Goal: Information Seeking & Learning: Learn about a topic

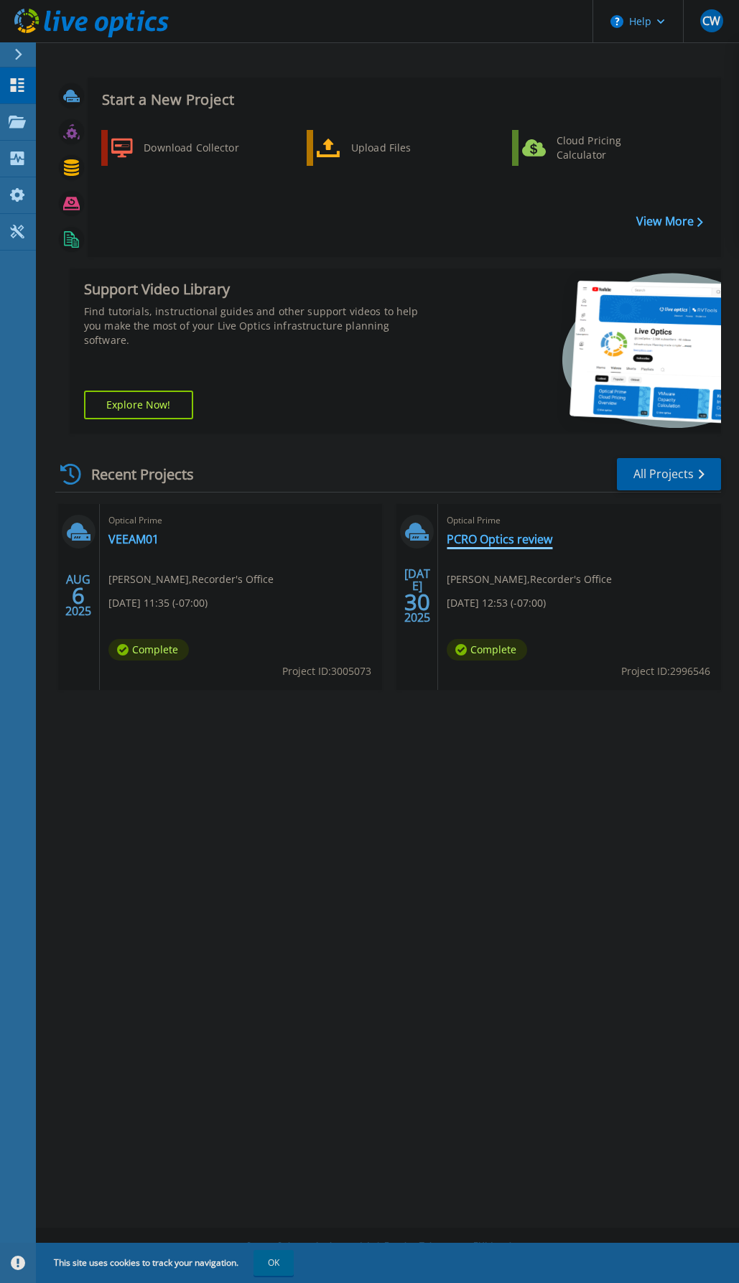
click at [509, 536] on link "PCRO Optics review" at bounding box center [500, 539] width 106 height 14
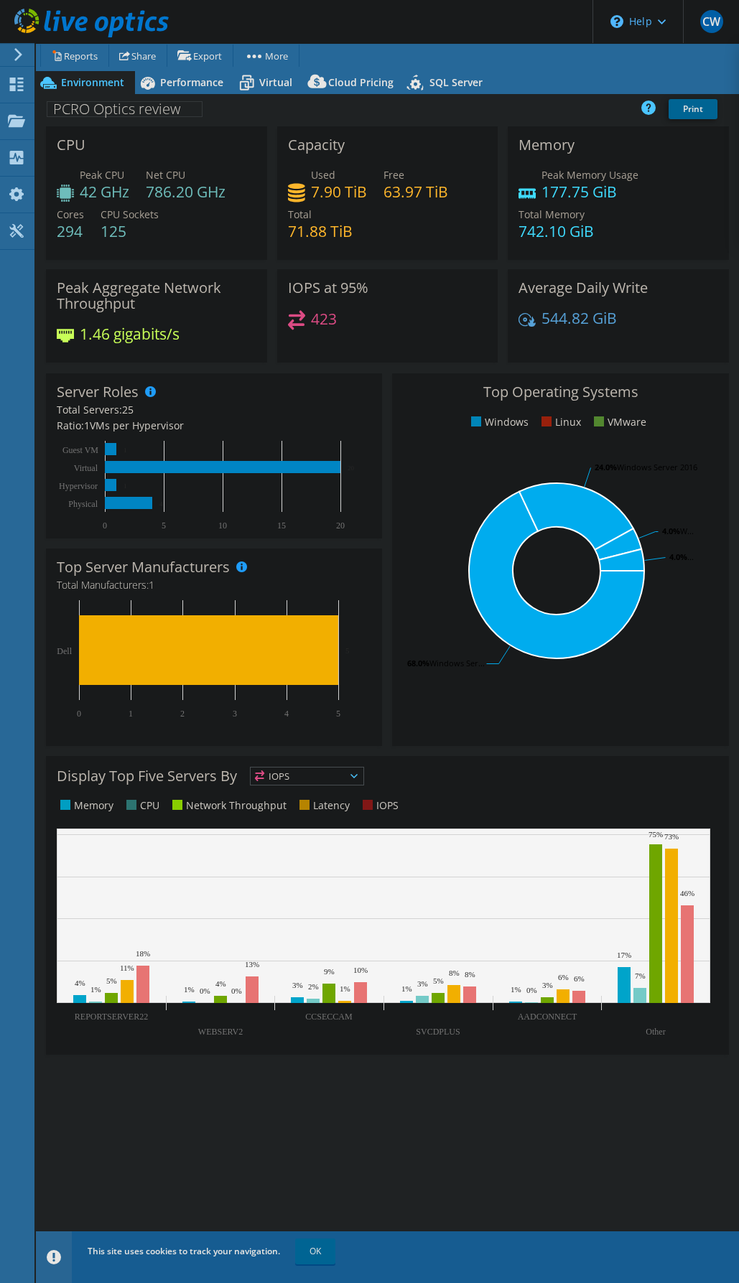
select select "USD"
click at [266, 86] on span "Virtual" at bounding box center [275, 82] width 33 height 14
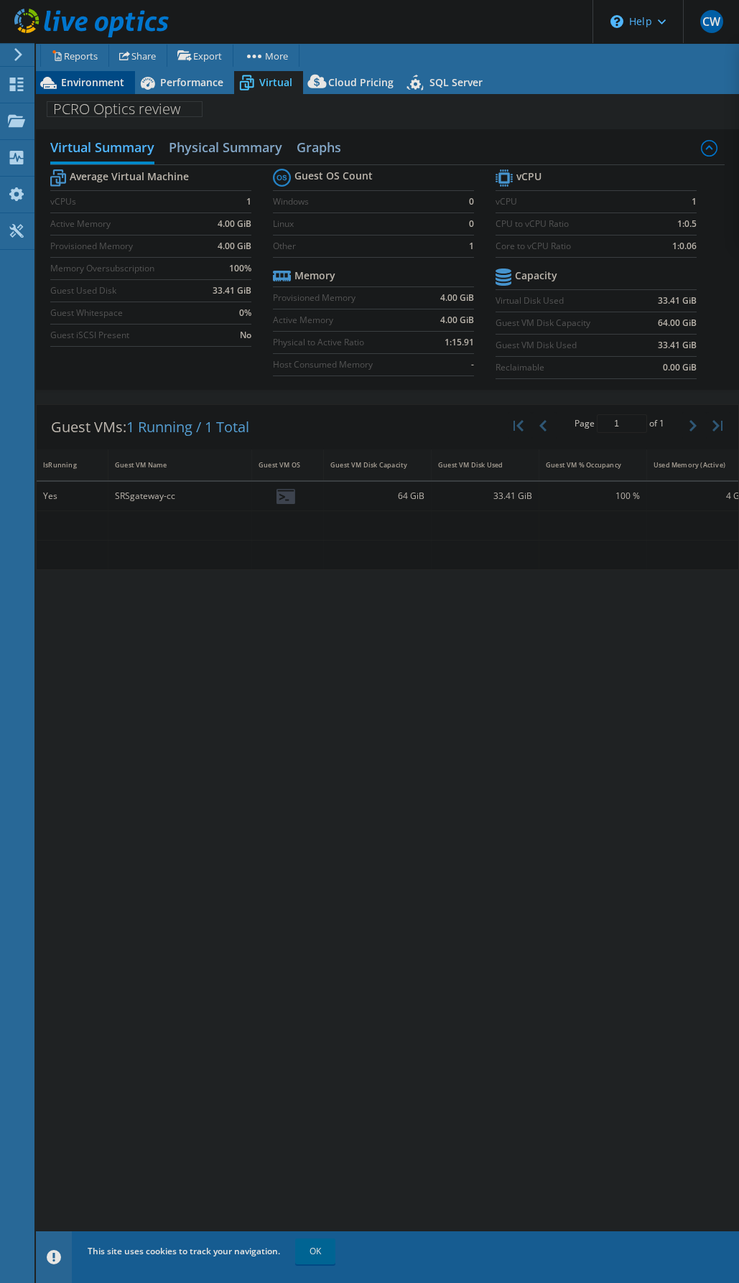
click at [104, 83] on span "Environment" at bounding box center [92, 82] width 63 height 14
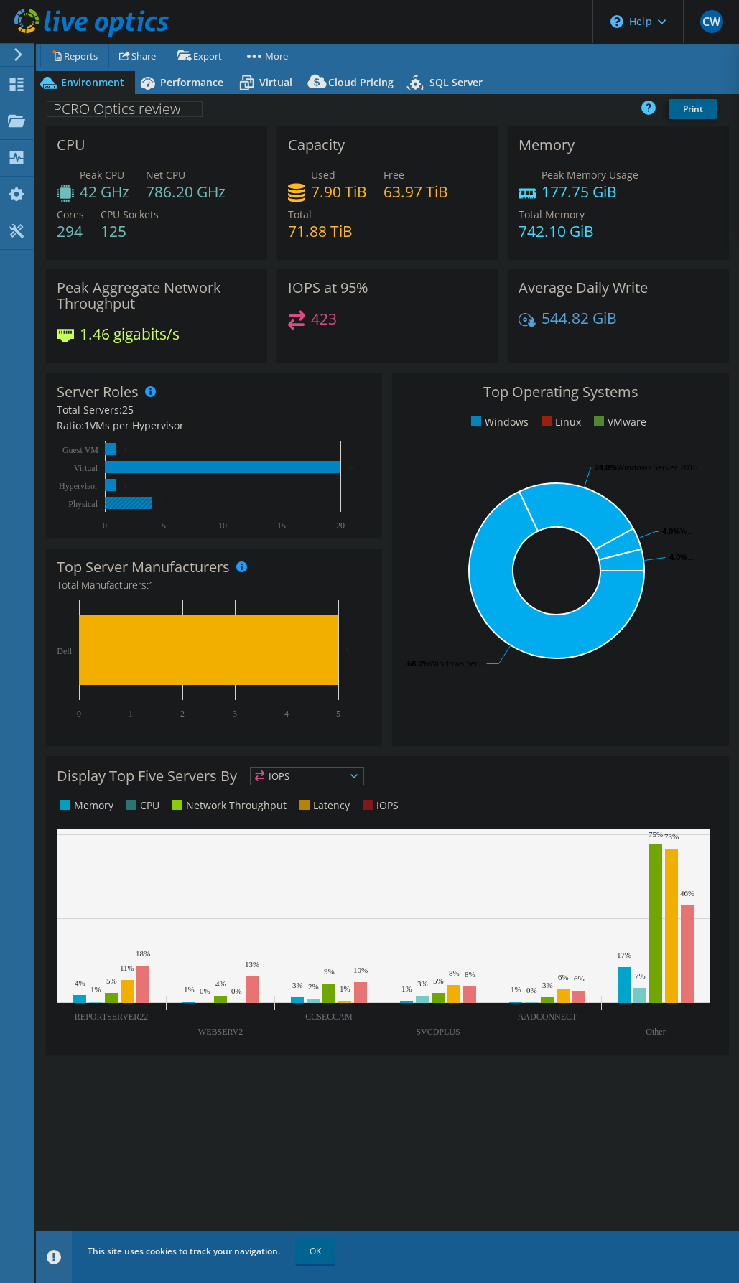
click at [130, 505] on rect at bounding box center [128, 503] width 47 height 12
click at [655, 924] on rect at bounding box center [655, 923] width 13 height 159
click at [358, 780] on span "IOPS" at bounding box center [307, 775] width 113 height 17
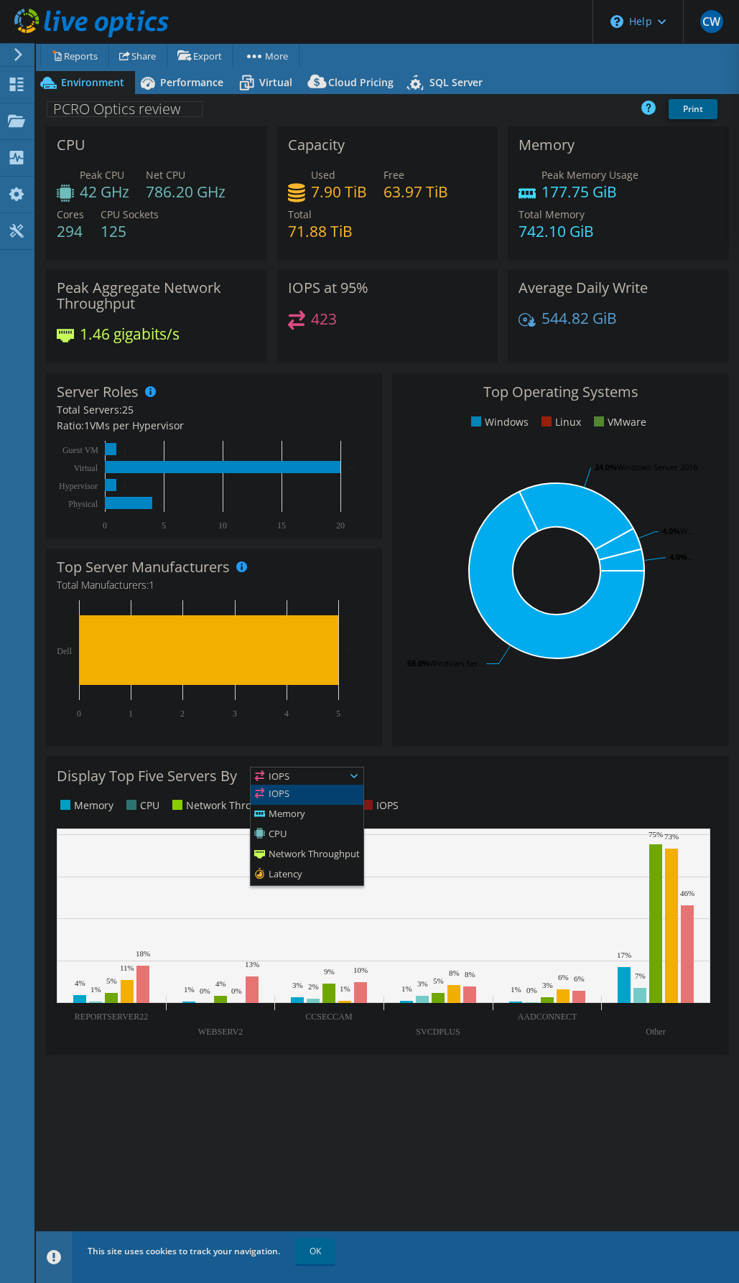
click at [301, 793] on li "IOPS" at bounding box center [307, 795] width 113 height 20
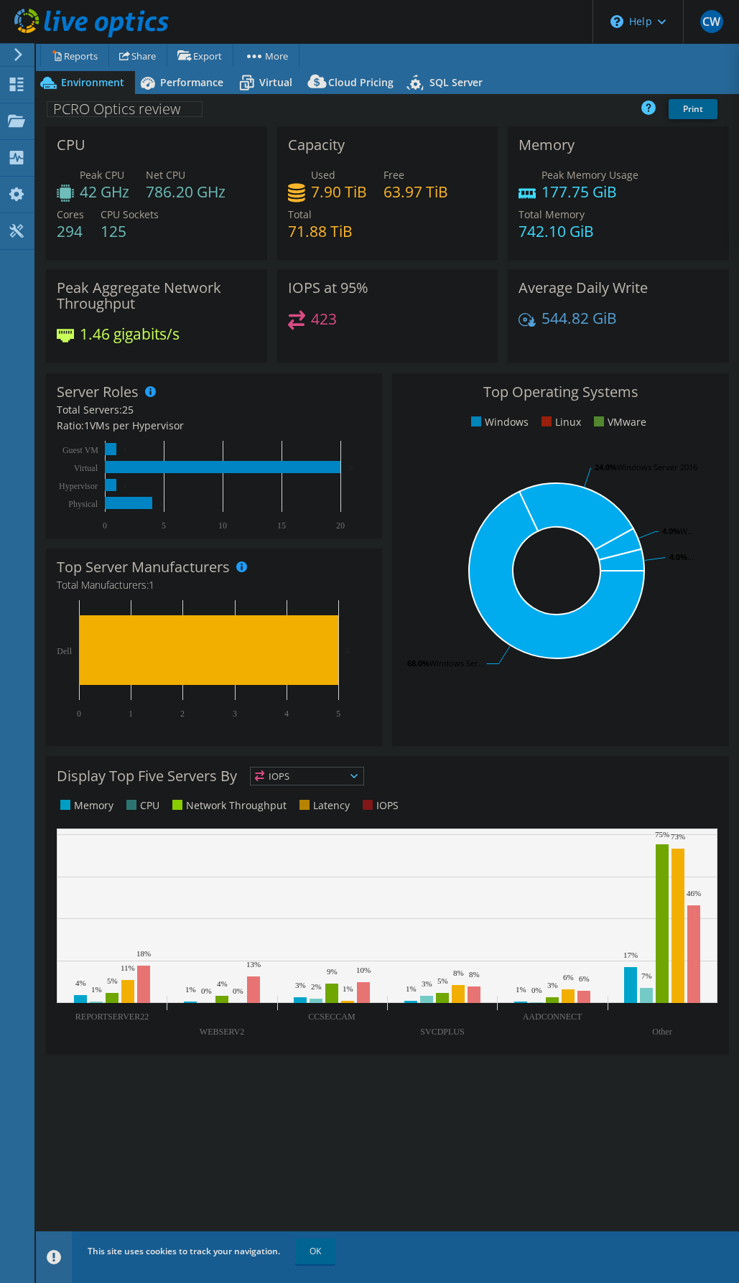
click at [301, 777] on span "IOPS" at bounding box center [298, 775] width 95 height 17
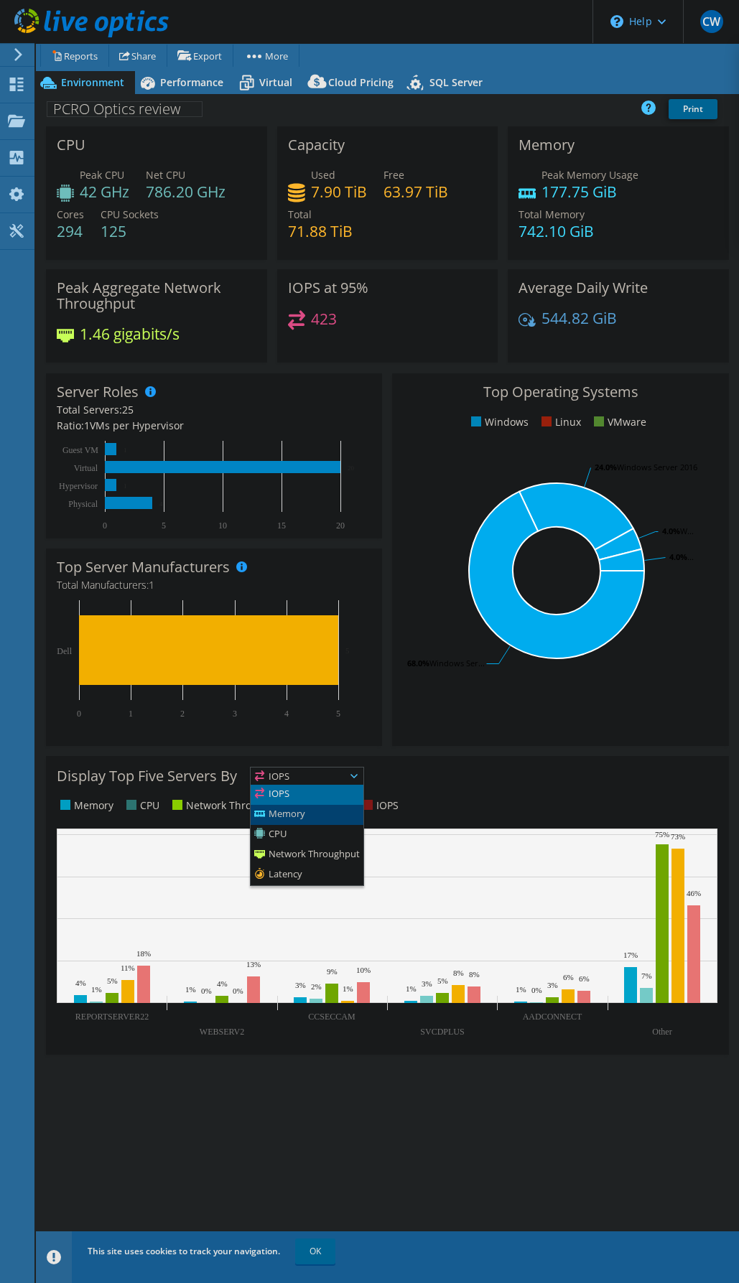
click at [294, 813] on li "Memory" at bounding box center [307, 815] width 113 height 20
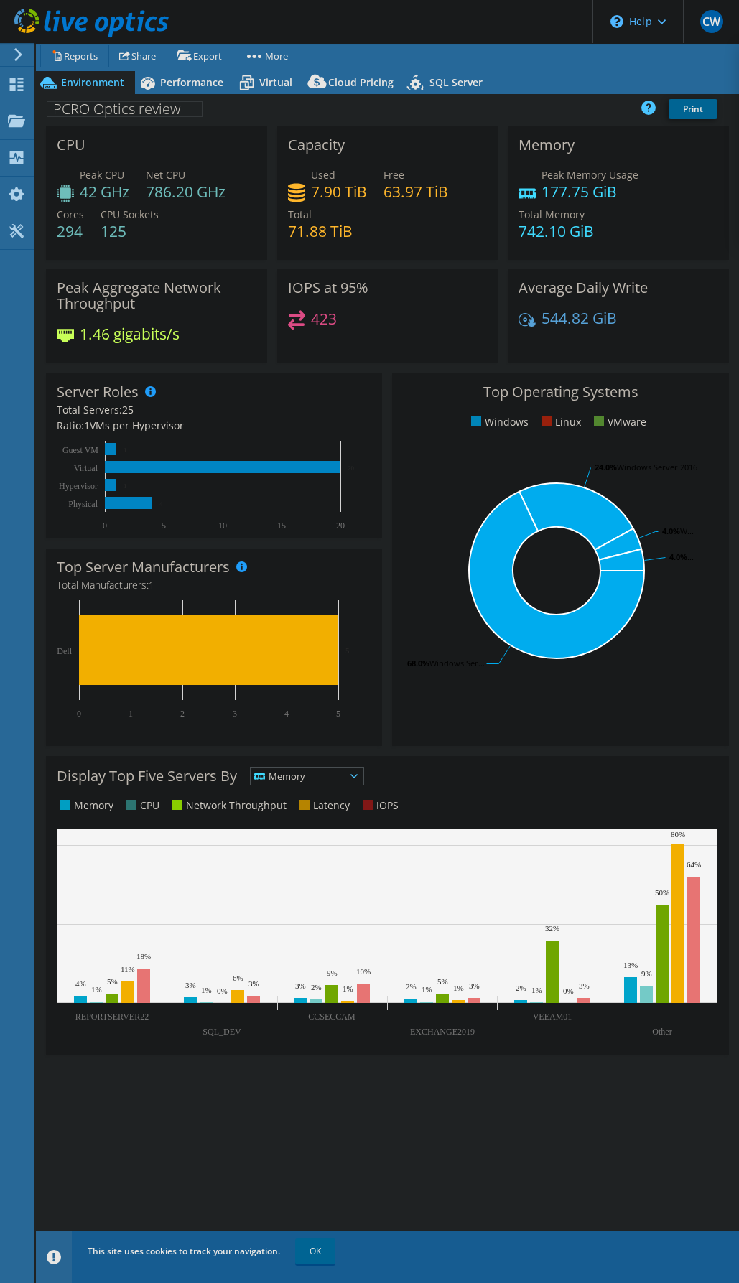
click at [299, 780] on span "Memory" at bounding box center [298, 775] width 95 height 17
click at [294, 831] on li "CPU" at bounding box center [307, 835] width 113 height 20
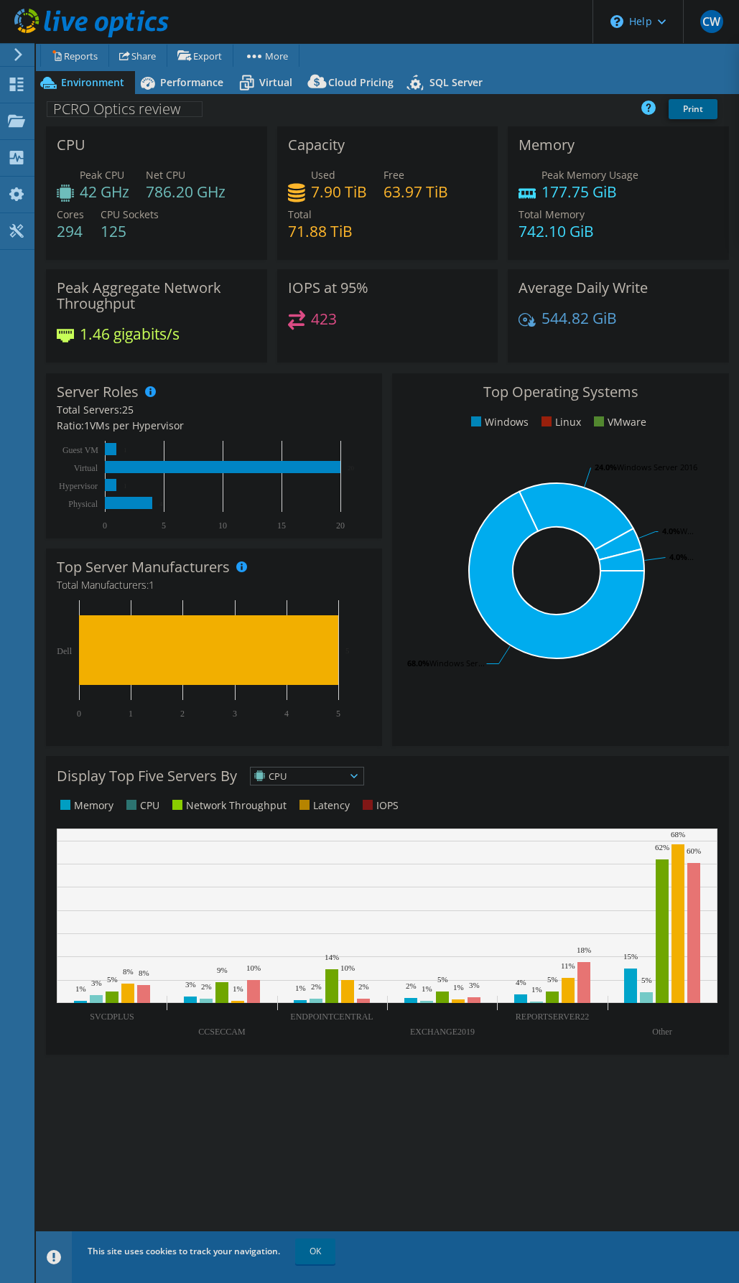
click at [295, 780] on span "CPU" at bounding box center [298, 775] width 95 height 17
click at [290, 850] on li "Network Throughput" at bounding box center [307, 855] width 113 height 20
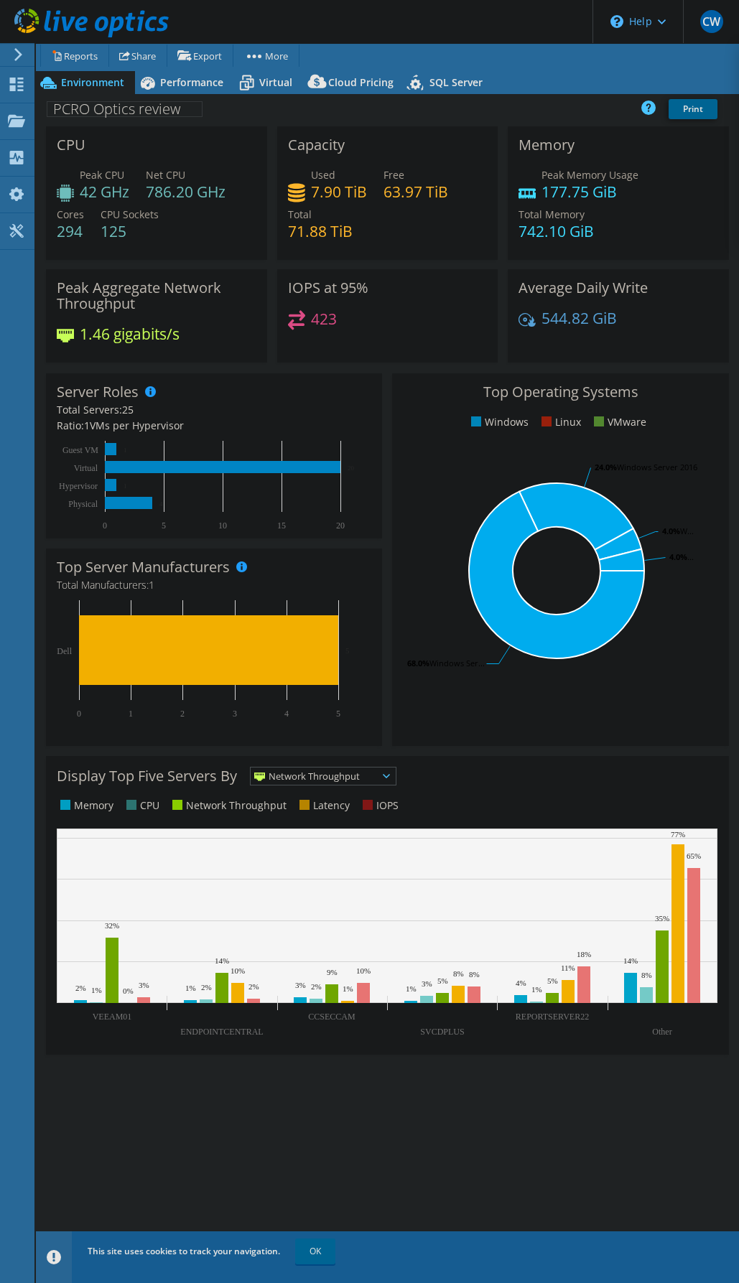
click at [289, 779] on span "Network Throughput" at bounding box center [314, 775] width 127 height 17
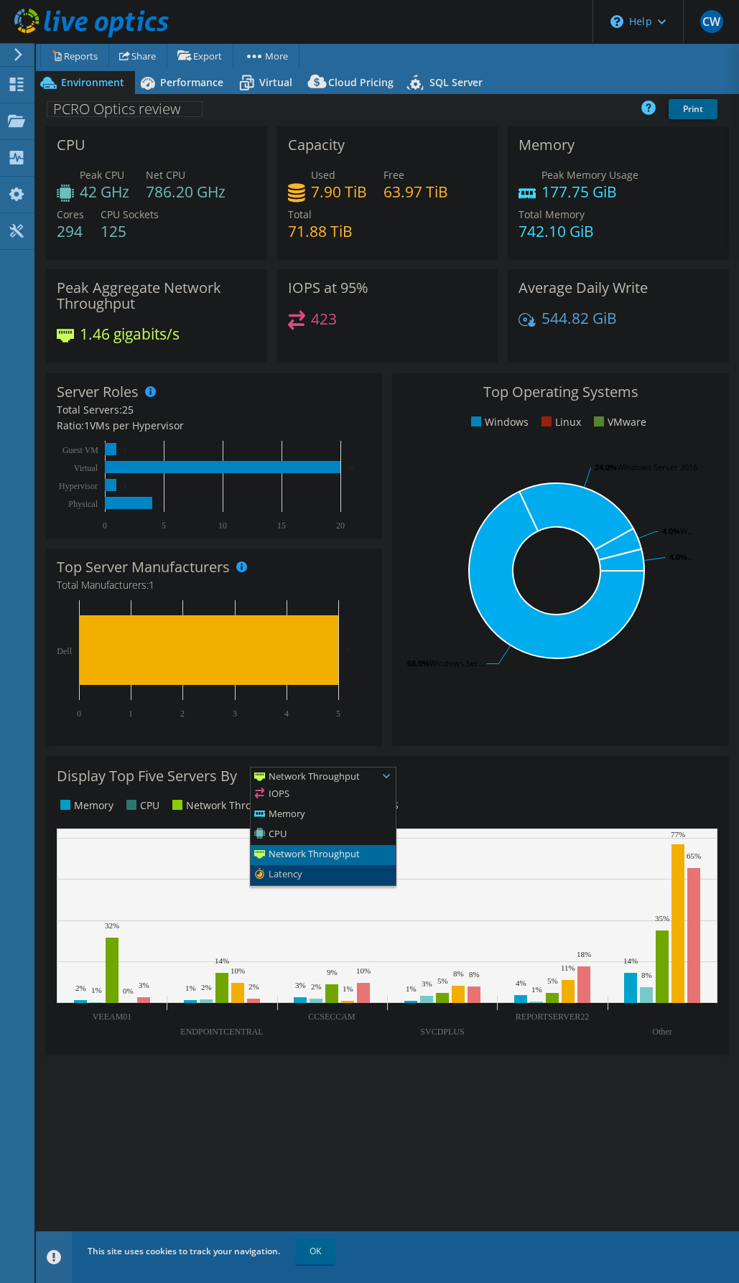
click at [291, 875] on li "Latency" at bounding box center [323, 875] width 145 height 20
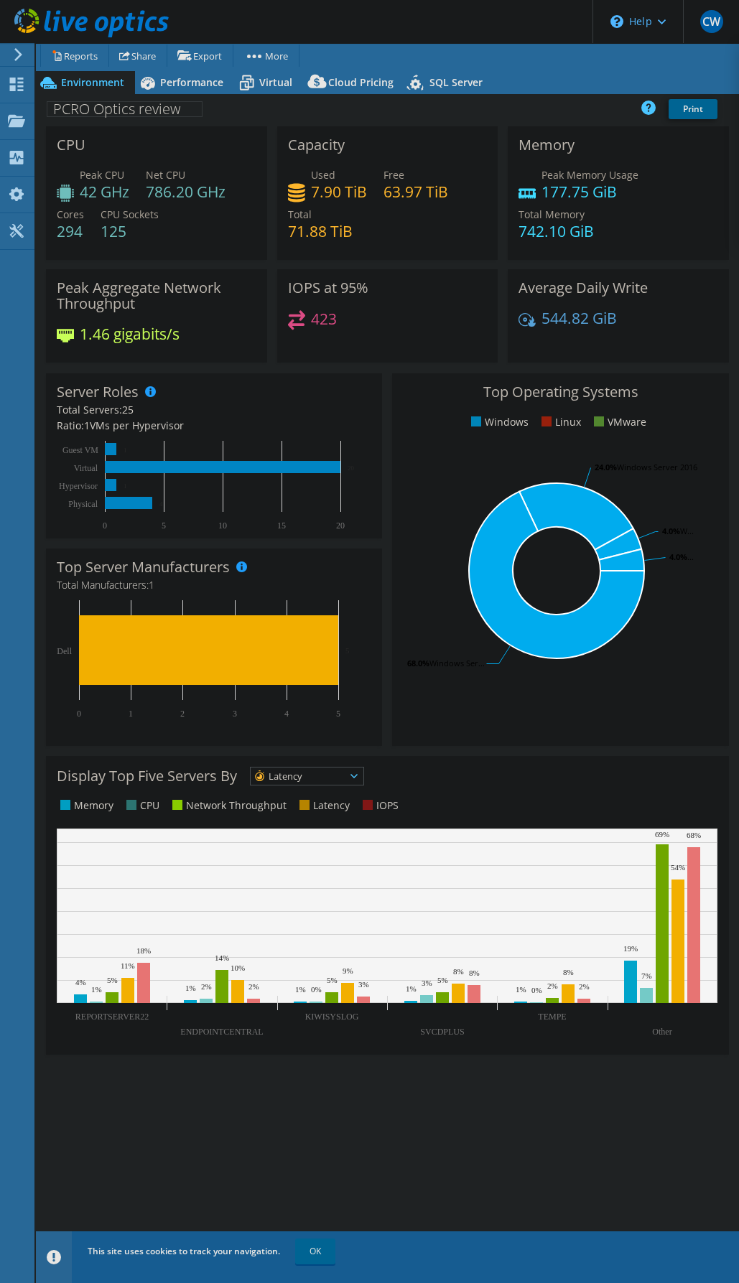
click at [296, 775] on span "Latency" at bounding box center [298, 775] width 95 height 17
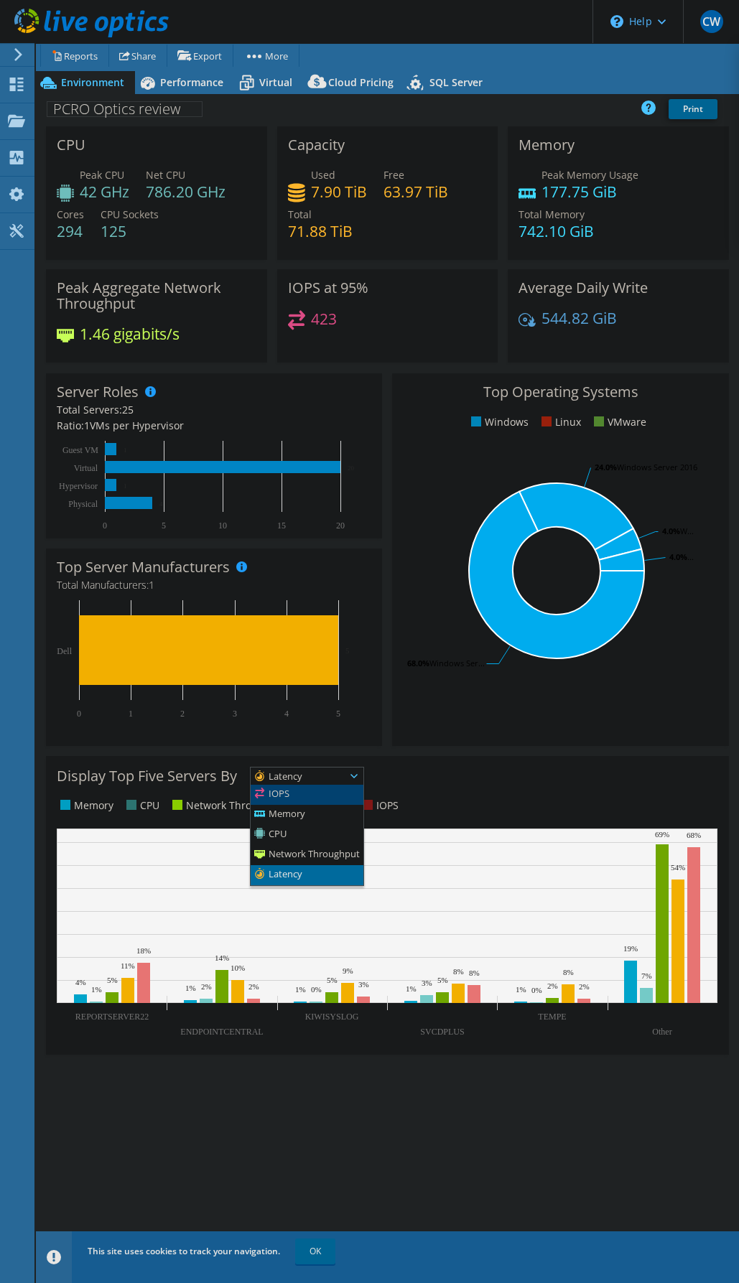
click at [294, 795] on li "IOPS" at bounding box center [307, 795] width 113 height 20
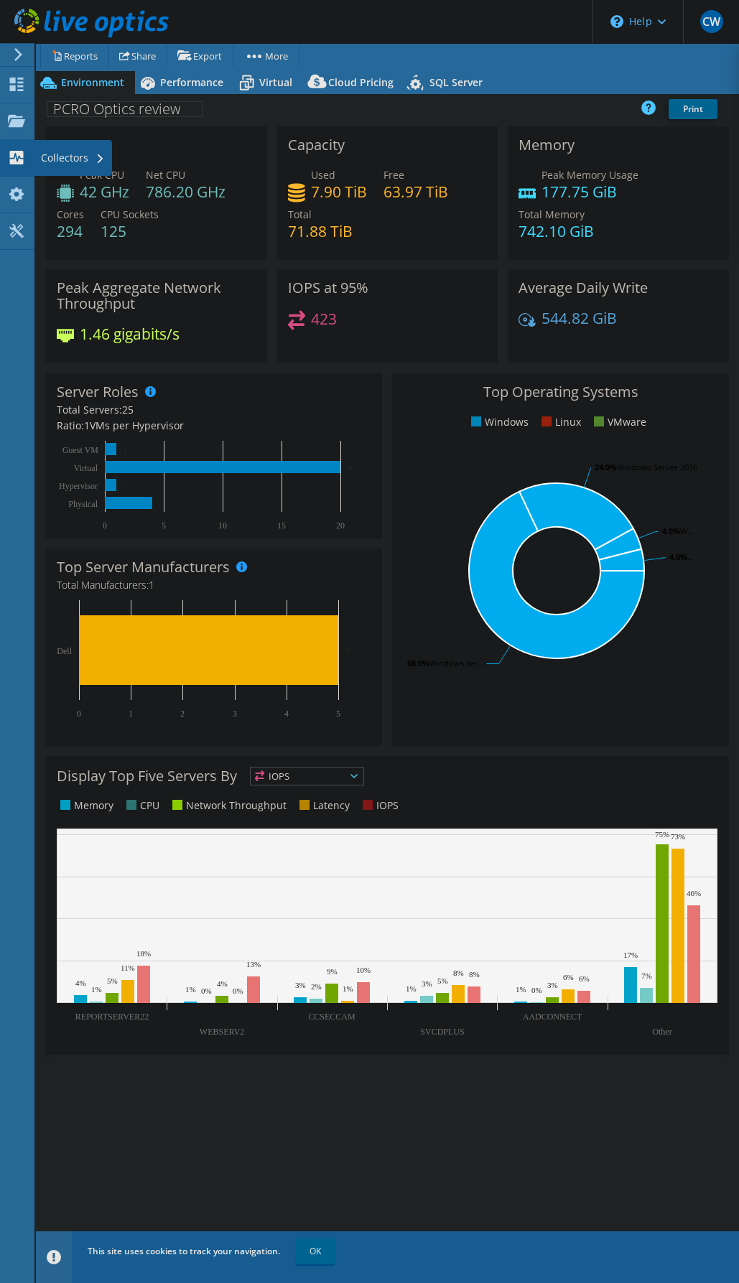
click at [22, 161] on use at bounding box center [17, 158] width 14 height 14
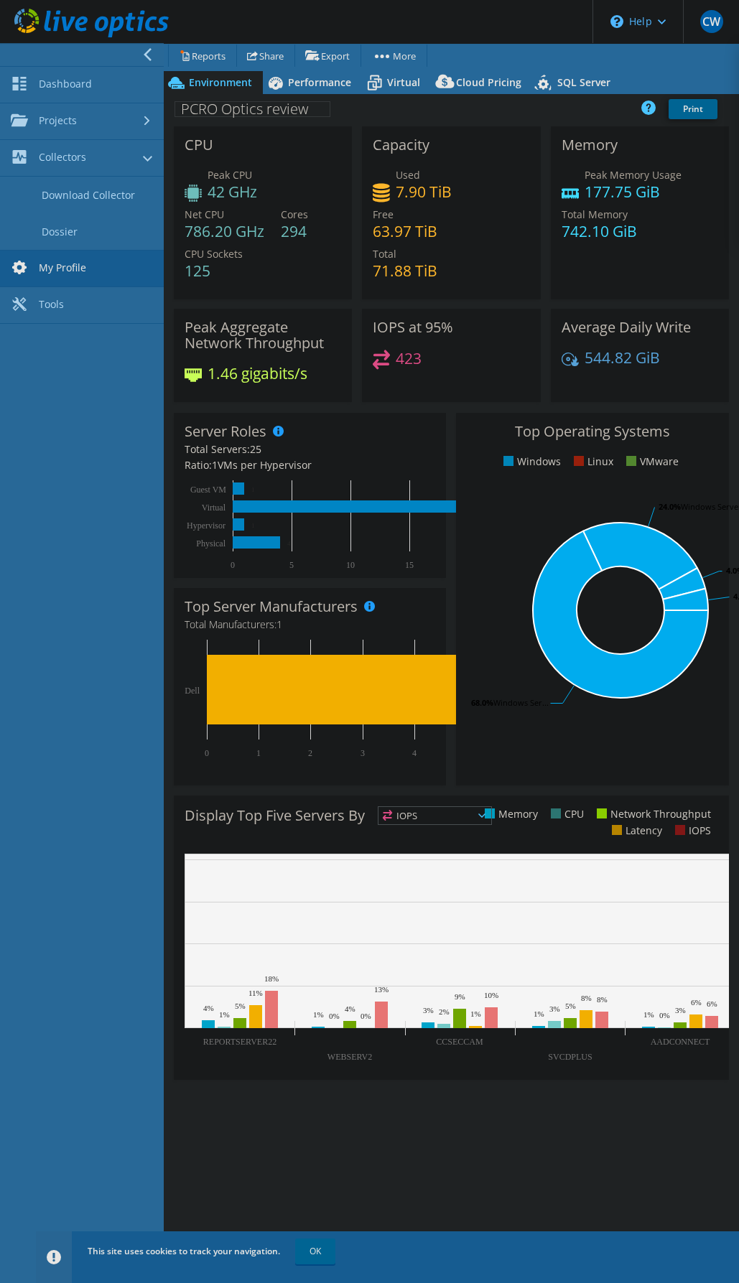
click at [69, 270] on link "My Profile" at bounding box center [82, 269] width 164 height 37
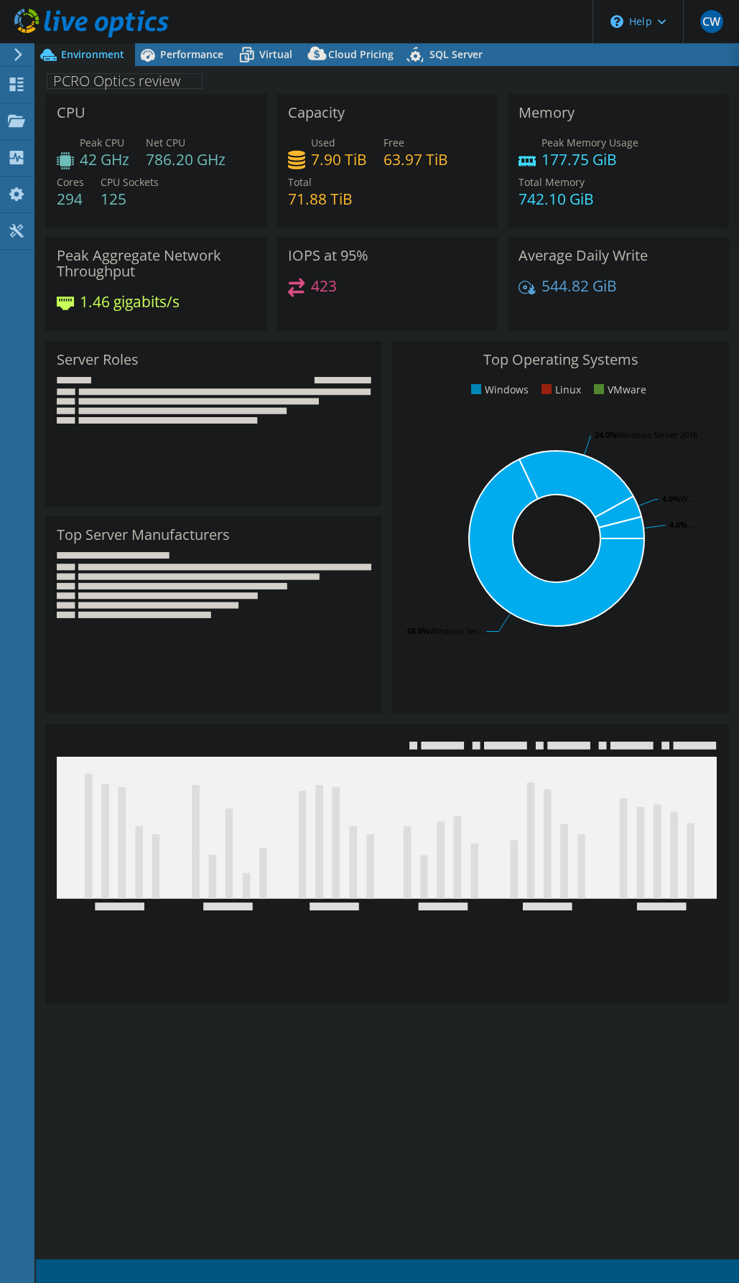
select select "USD"
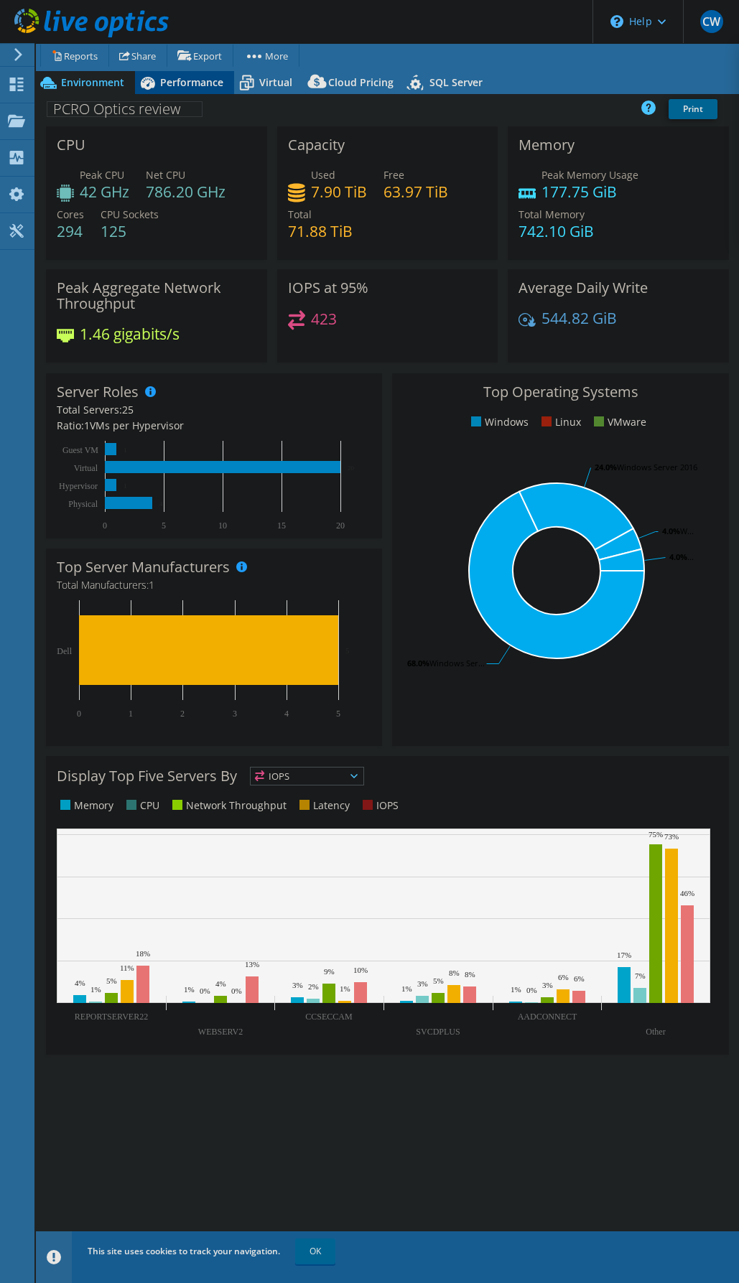
click at [175, 85] on span "Performance" at bounding box center [191, 82] width 63 height 14
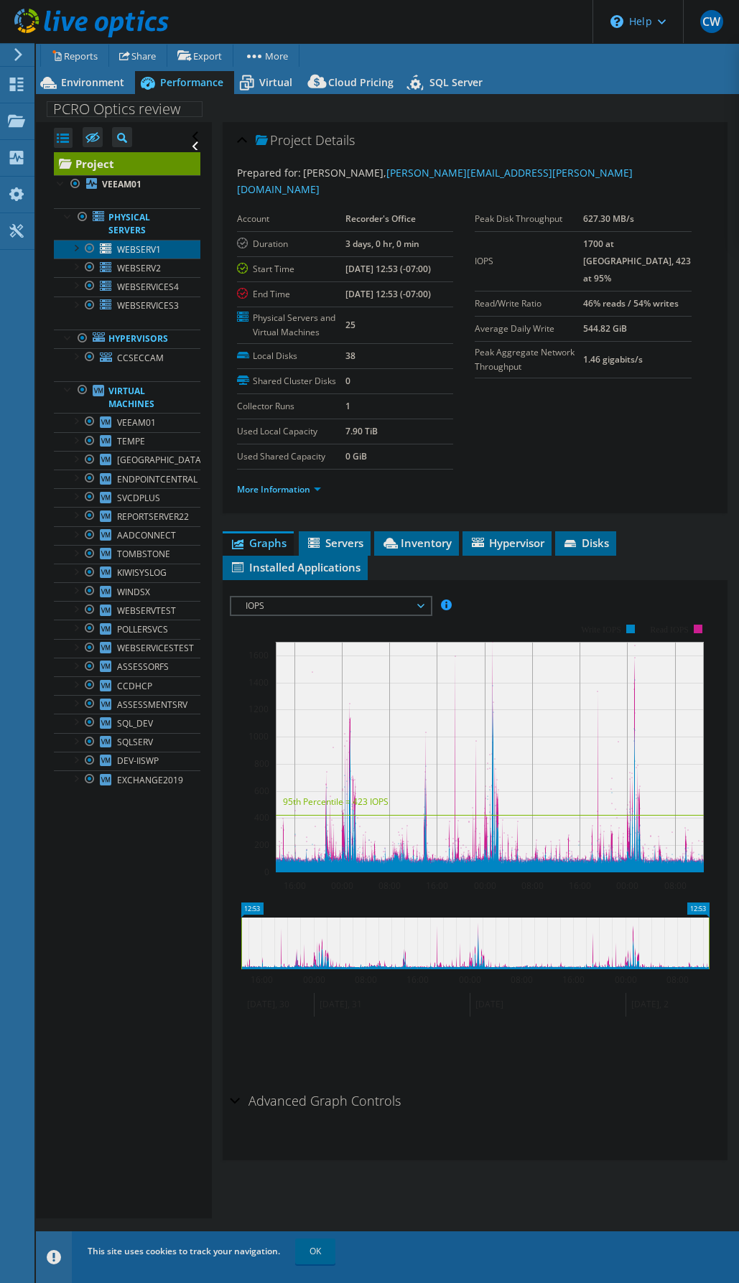
click at [144, 248] on span "WEBSERV1" at bounding box center [139, 249] width 44 height 12
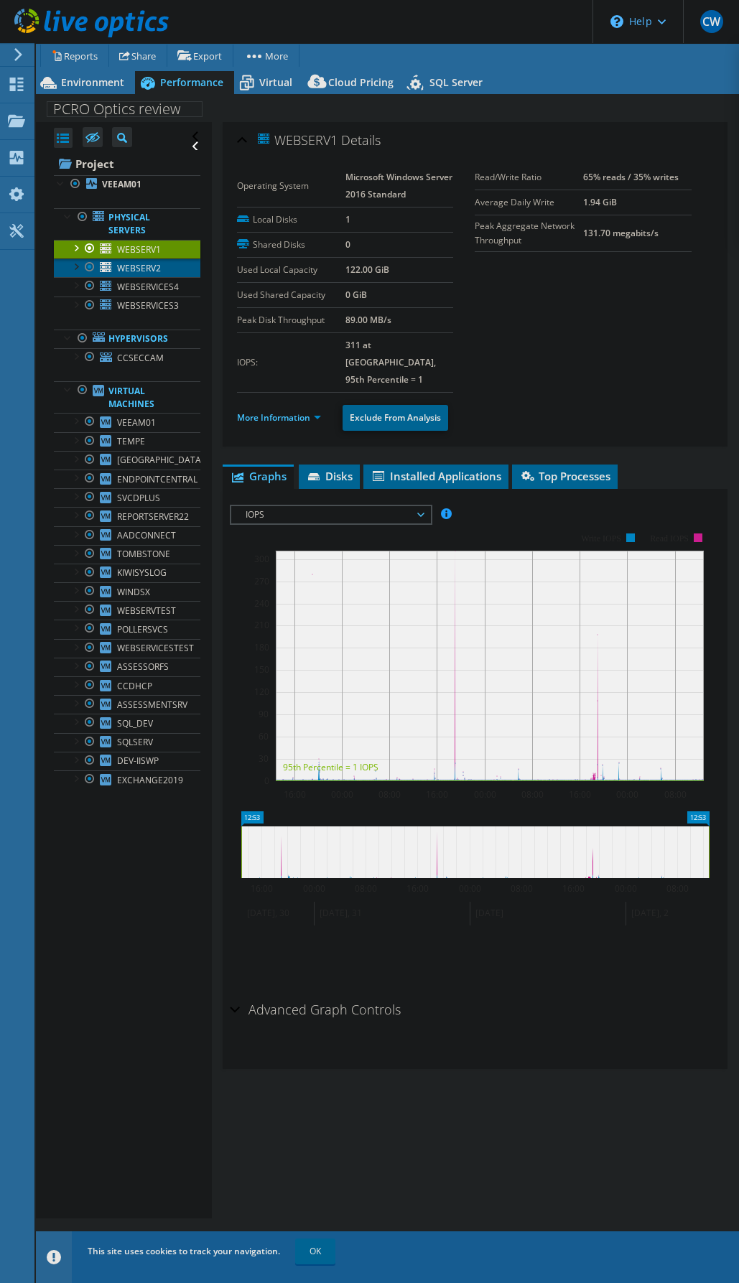
click at [147, 265] on span "WEBSERV2" at bounding box center [139, 268] width 44 height 12
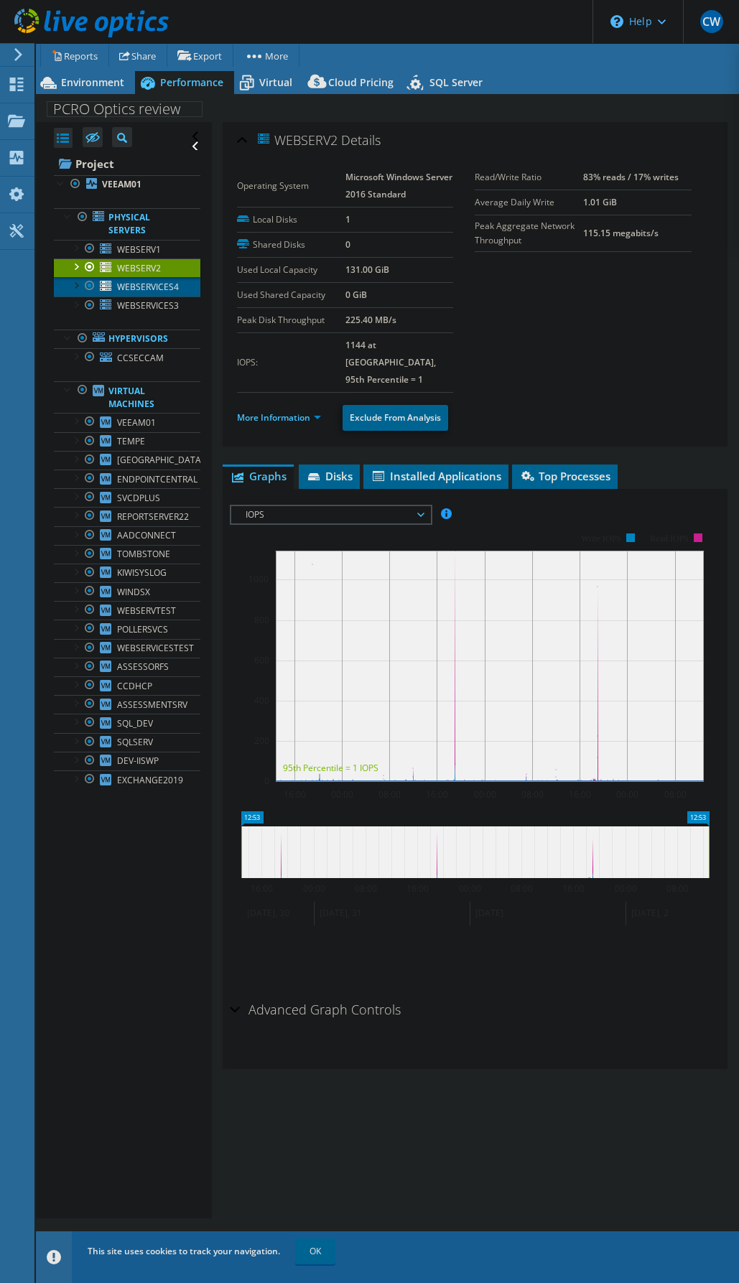
click at [144, 287] on span "WEBSERVICES4" at bounding box center [148, 287] width 62 height 12
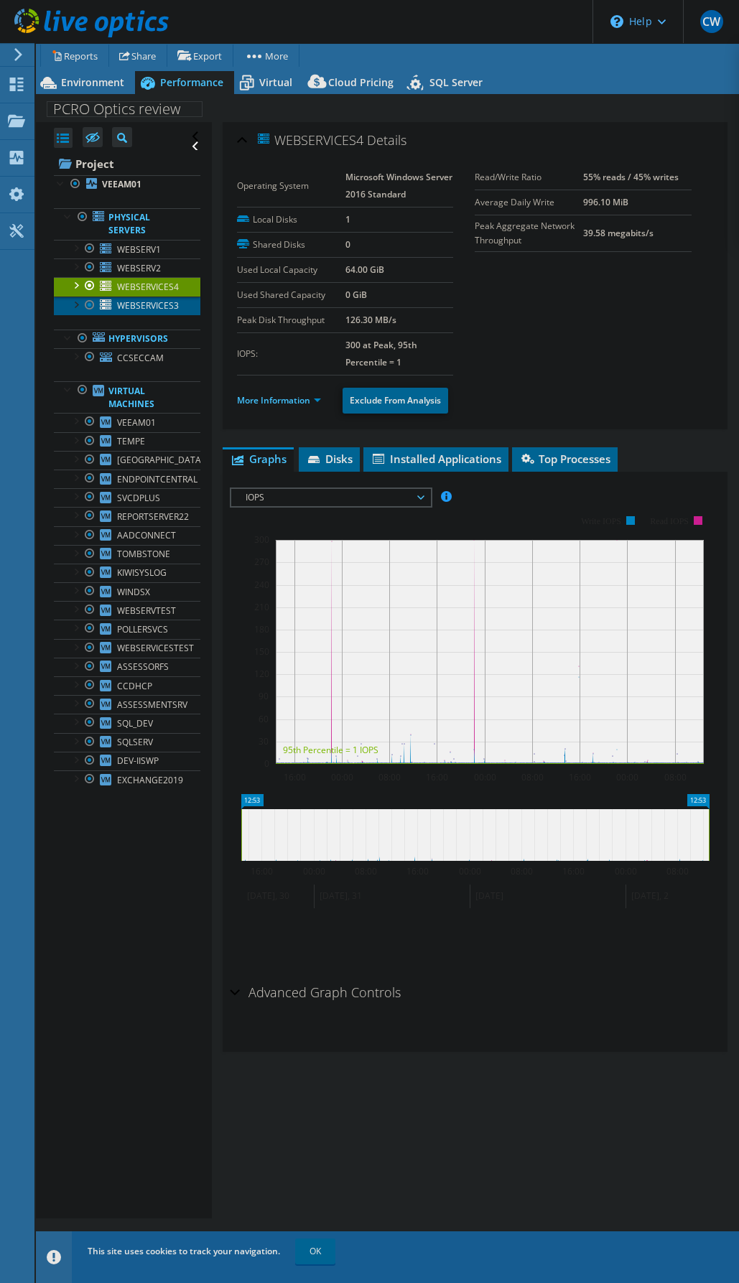
click at [145, 301] on span "WEBSERVICES3" at bounding box center [148, 305] width 62 height 12
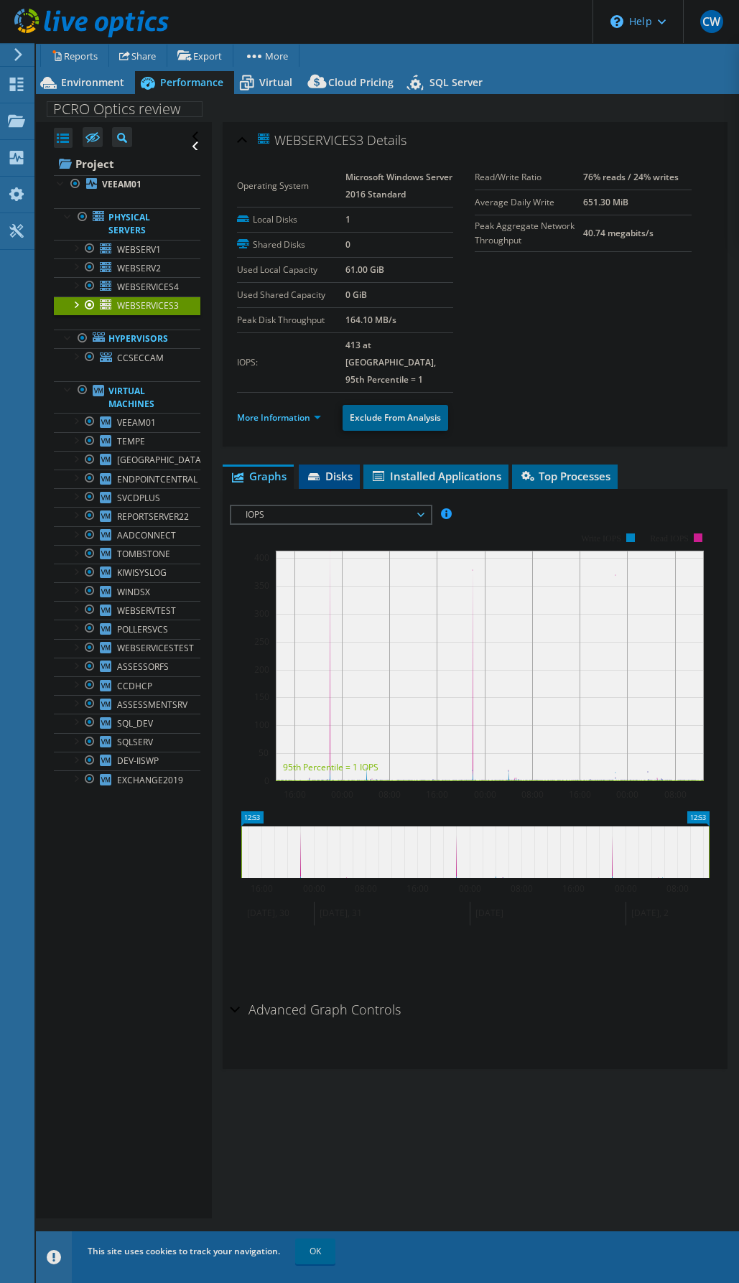
click at [327, 469] on span "Disks" at bounding box center [329, 476] width 47 height 14
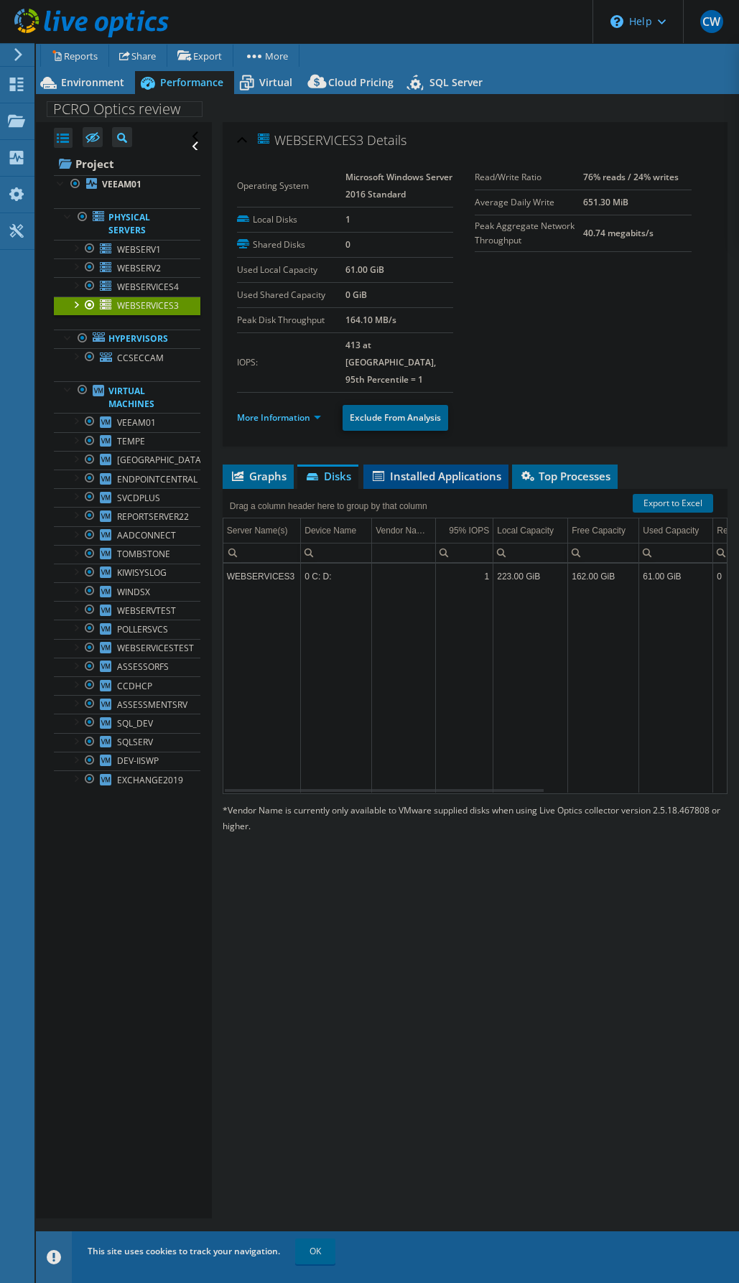
click at [424, 469] on span "Installed Applications" at bounding box center [435, 476] width 131 height 14
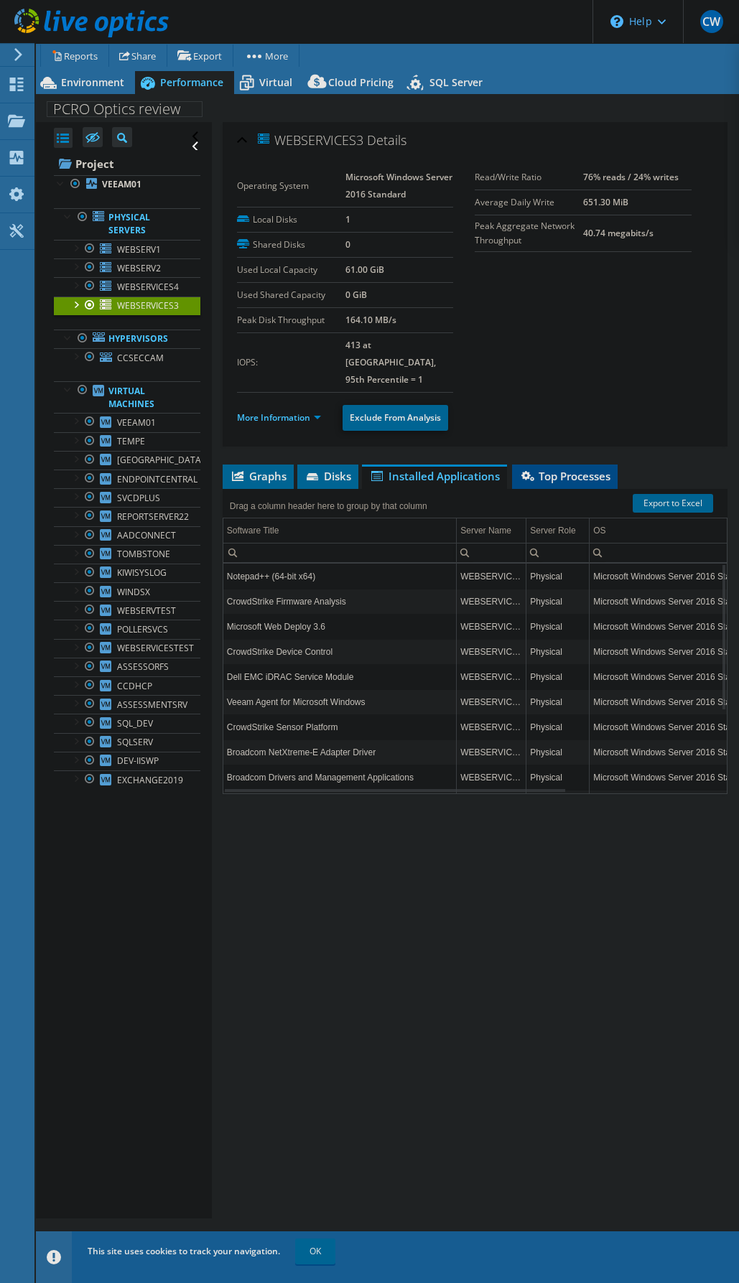
click at [547, 469] on span "Top Processes" at bounding box center [564, 476] width 91 height 14
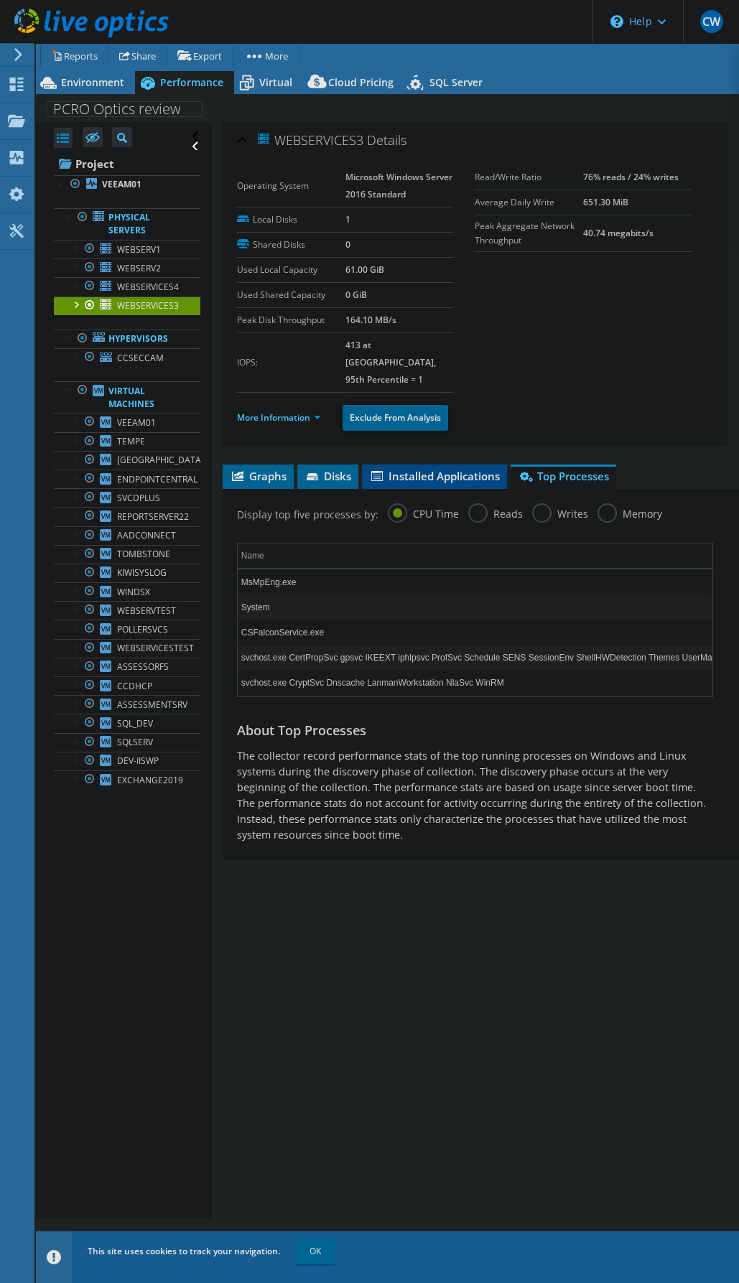
click at [440, 469] on span "Installed Applications" at bounding box center [434, 476] width 131 height 14
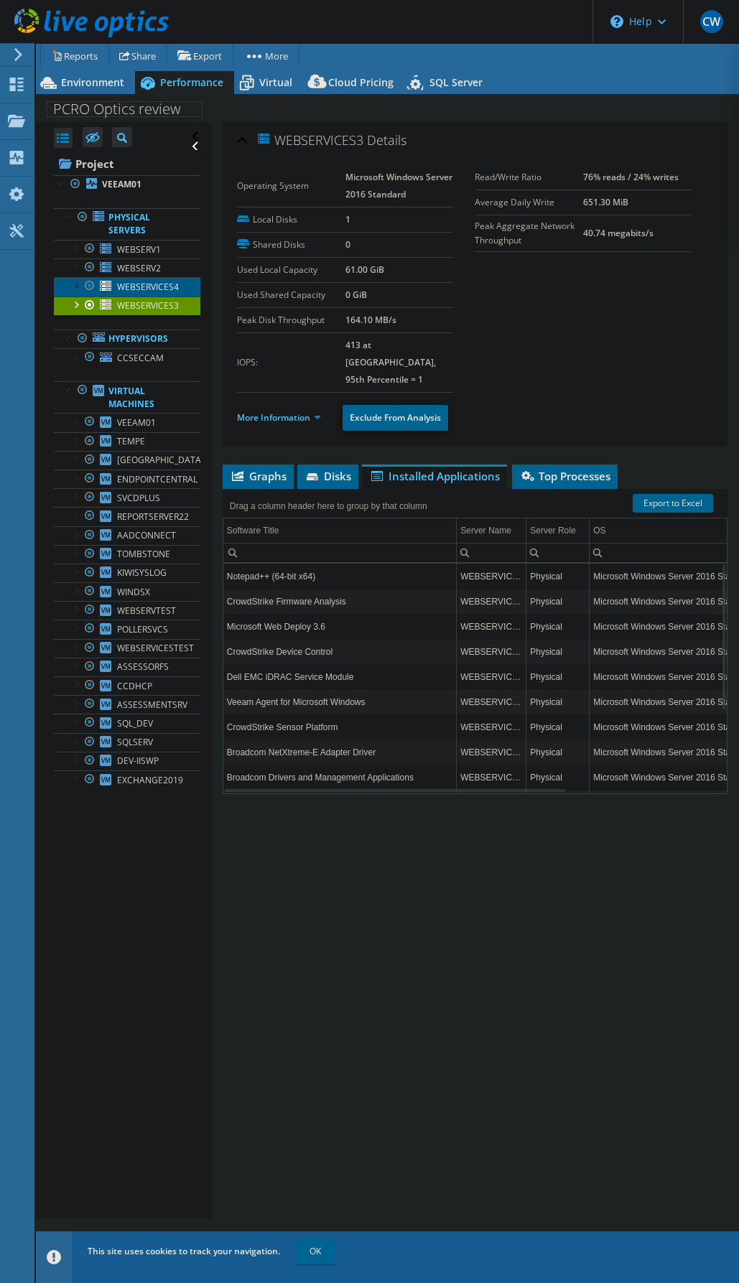
click at [141, 286] on span "WEBSERVICES4" at bounding box center [148, 287] width 62 height 12
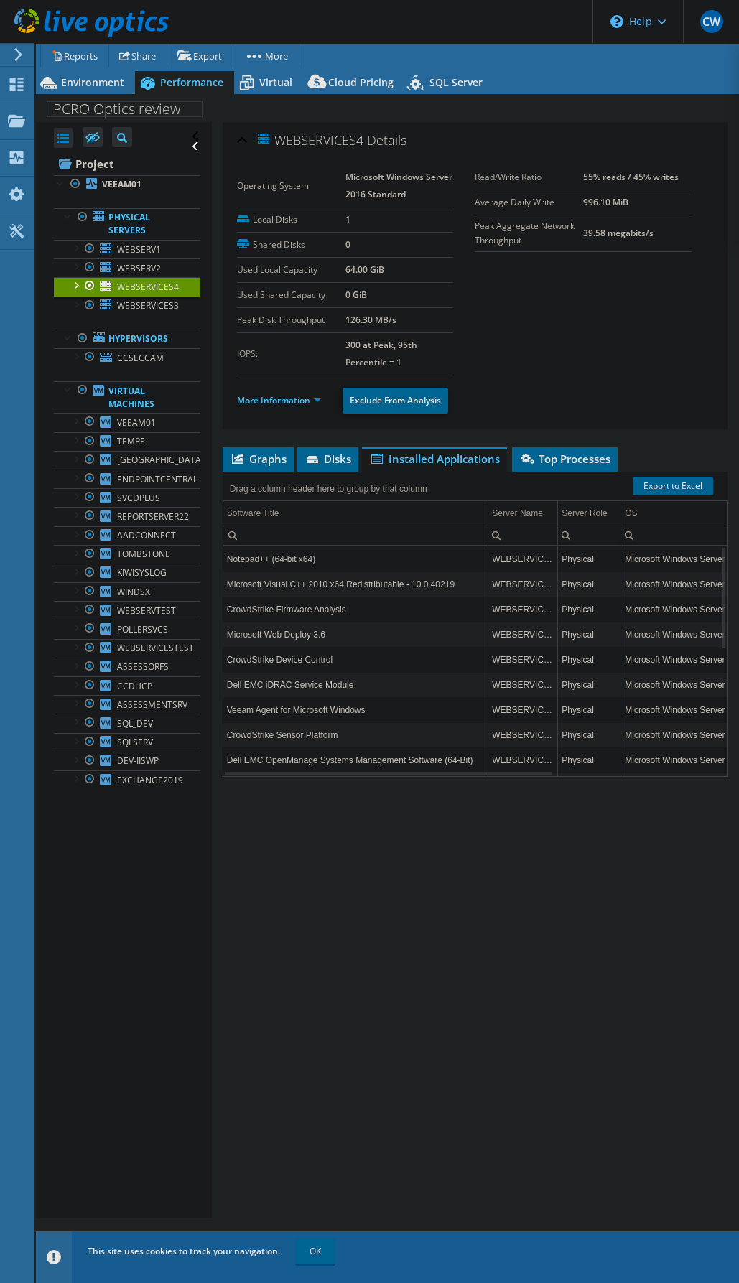
click at [75, 286] on div at bounding box center [75, 284] width 14 height 14
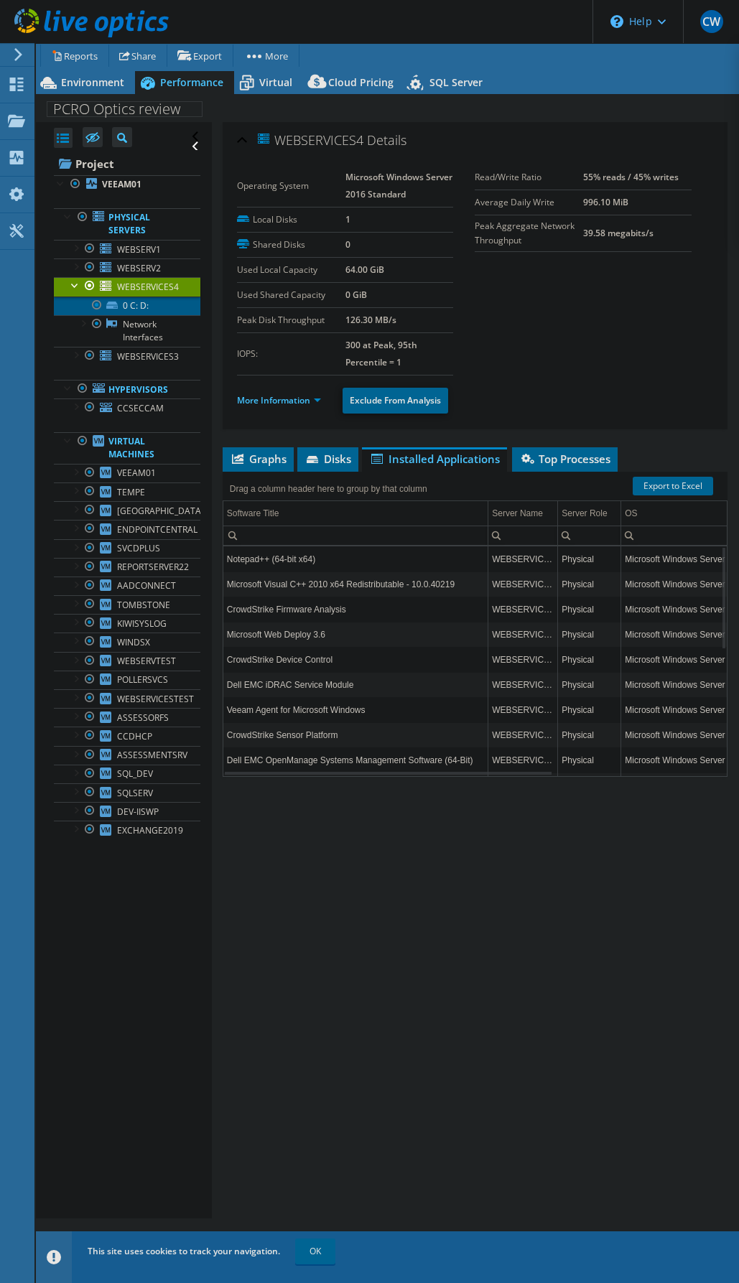
click at [143, 312] on link "0 C: D:" at bounding box center [127, 305] width 146 height 19
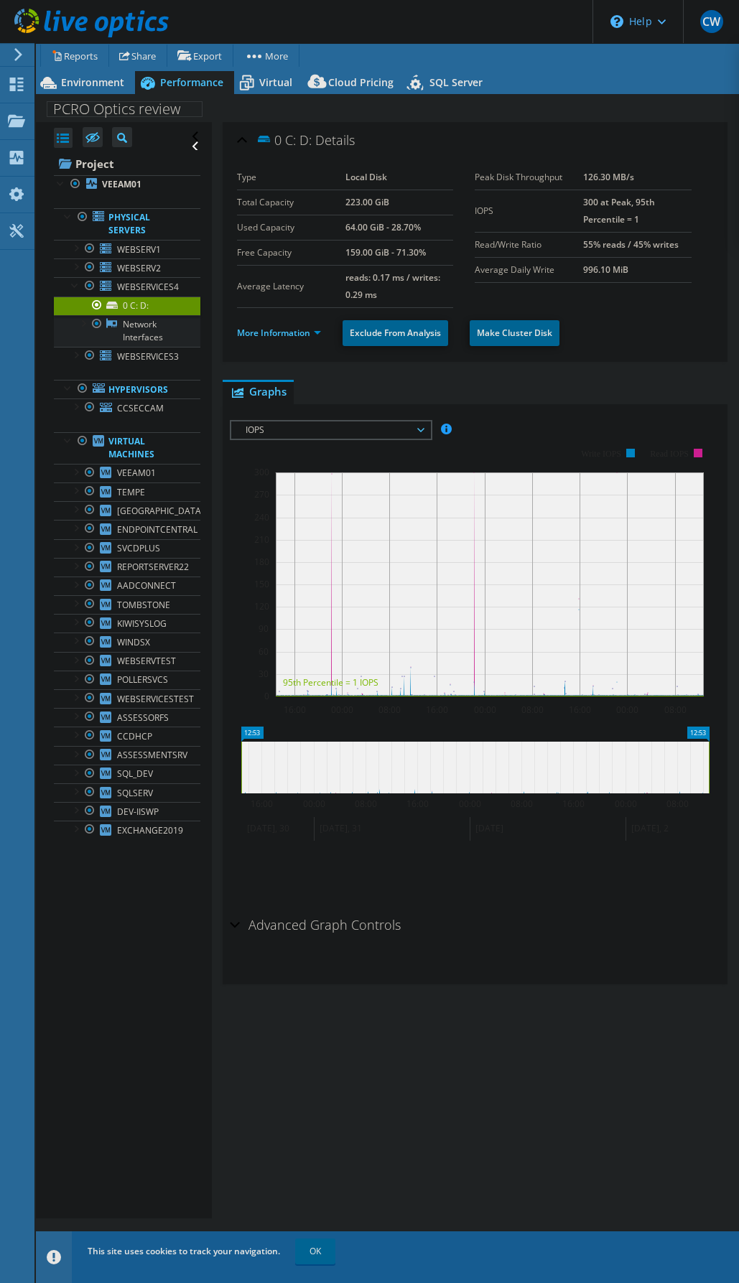
click at [139, 331] on link "Network Interfaces" at bounding box center [127, 331] width 146 height 32
click at [121, 265] on span "WEBSERV2" at bounding box center [139, 268] width 44 height 12
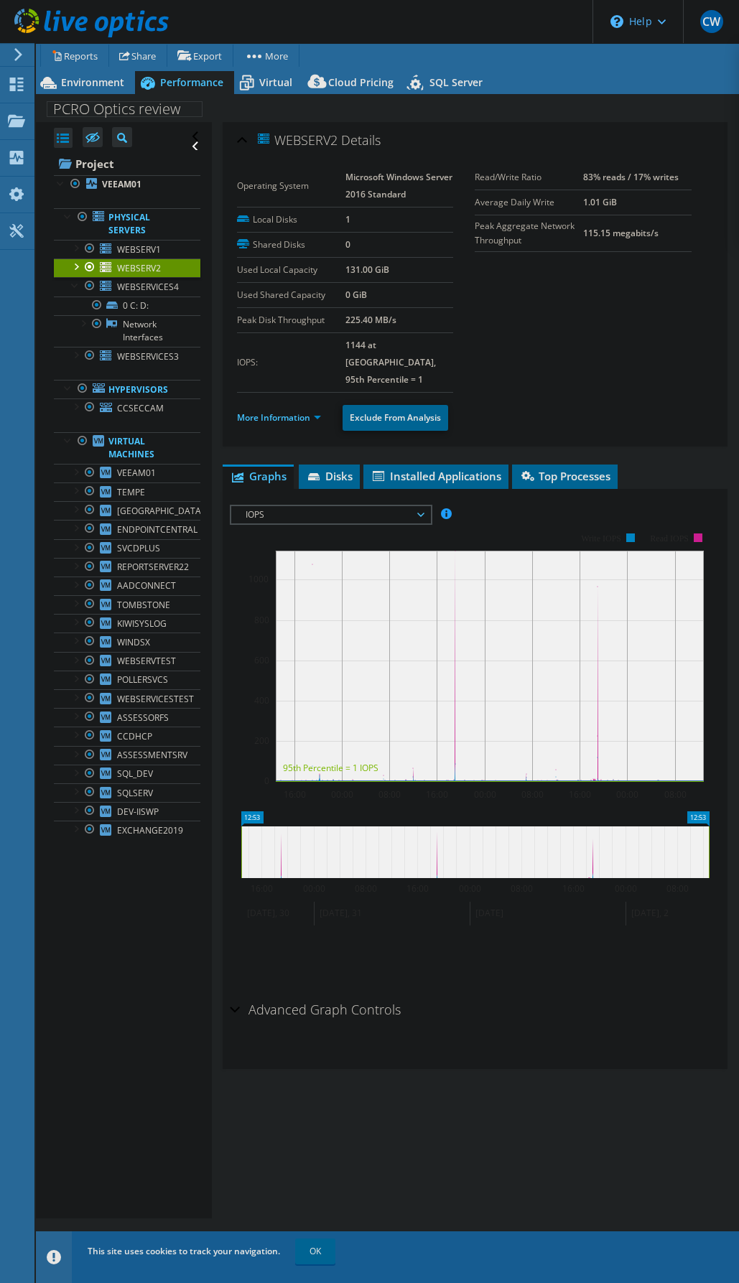
click at [73, 266] on div at bounding box center [75, 265] width 14 height 14
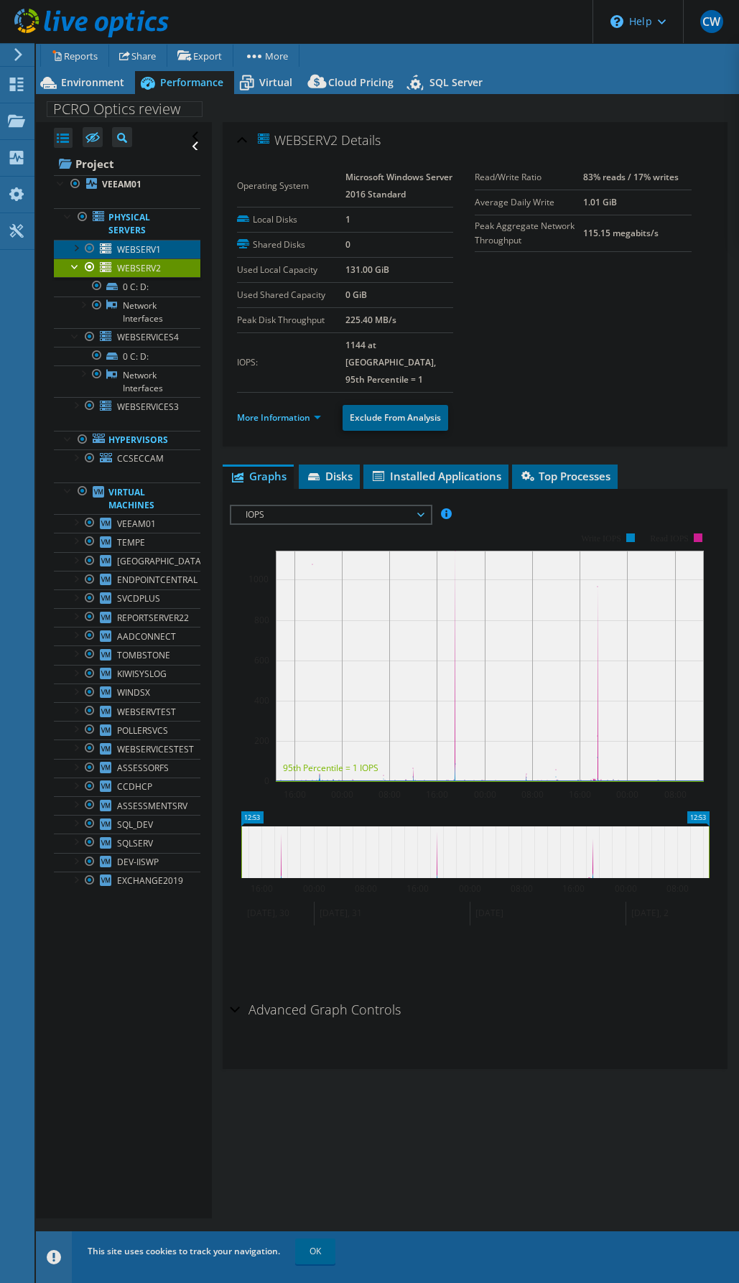
click at [141, 244] on span "WEBSERV1" at bounding box center [139, 249] width 44 height 12
click at [123, 266] on span "WEBSERV2" at bounding box center [139, 268] width 44 height 12
click at [549, 469] on span "Top Processes" at bounding box center [564, 476] width 91 height 14
